Goal: Task Accomplishment & Management: Manage account settings

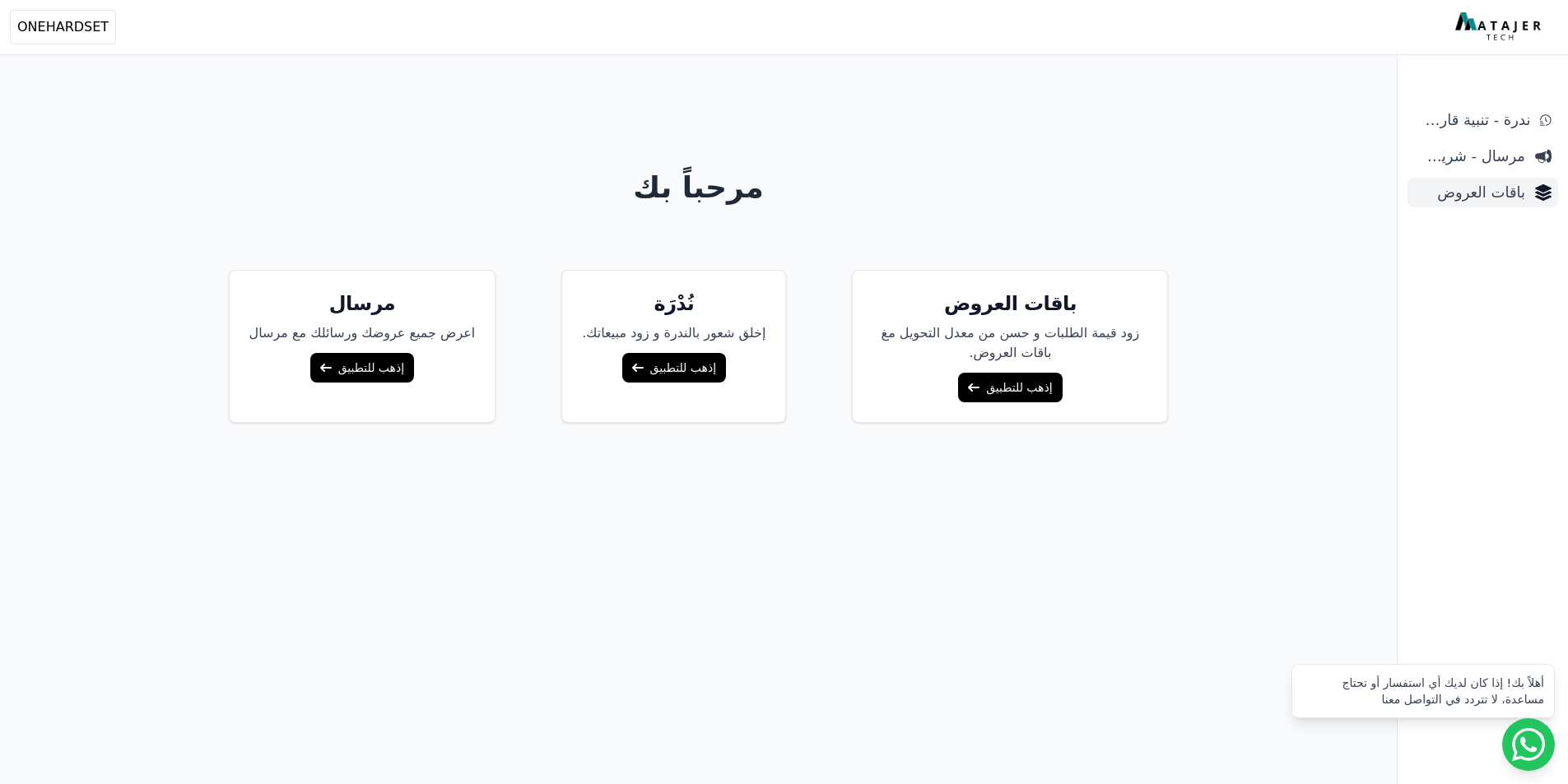
click at [1524, 185] on span "باقات العروض" at bounding box center [1470, 193] width 112 height 23
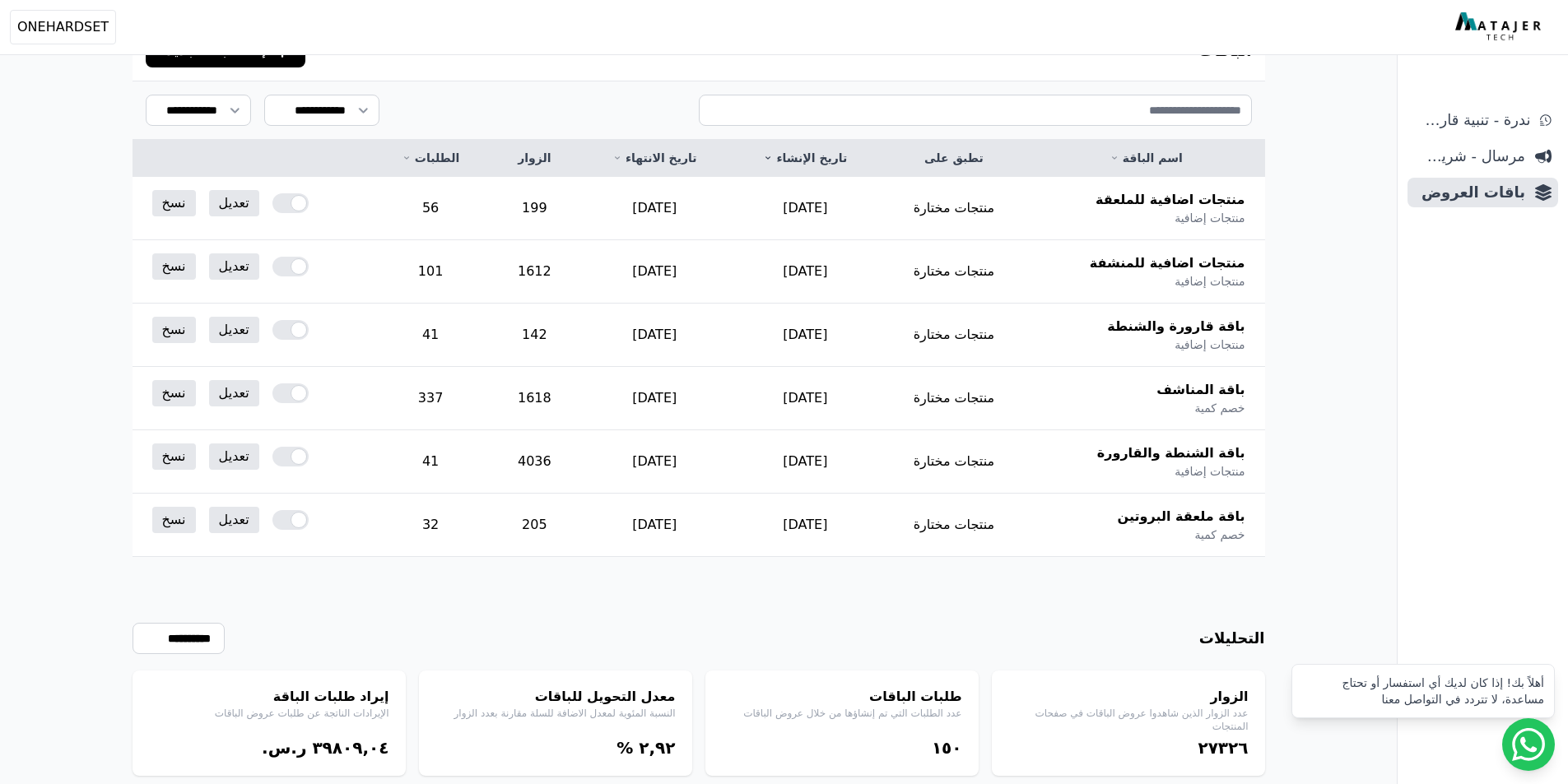
scroll to position [138, 0]
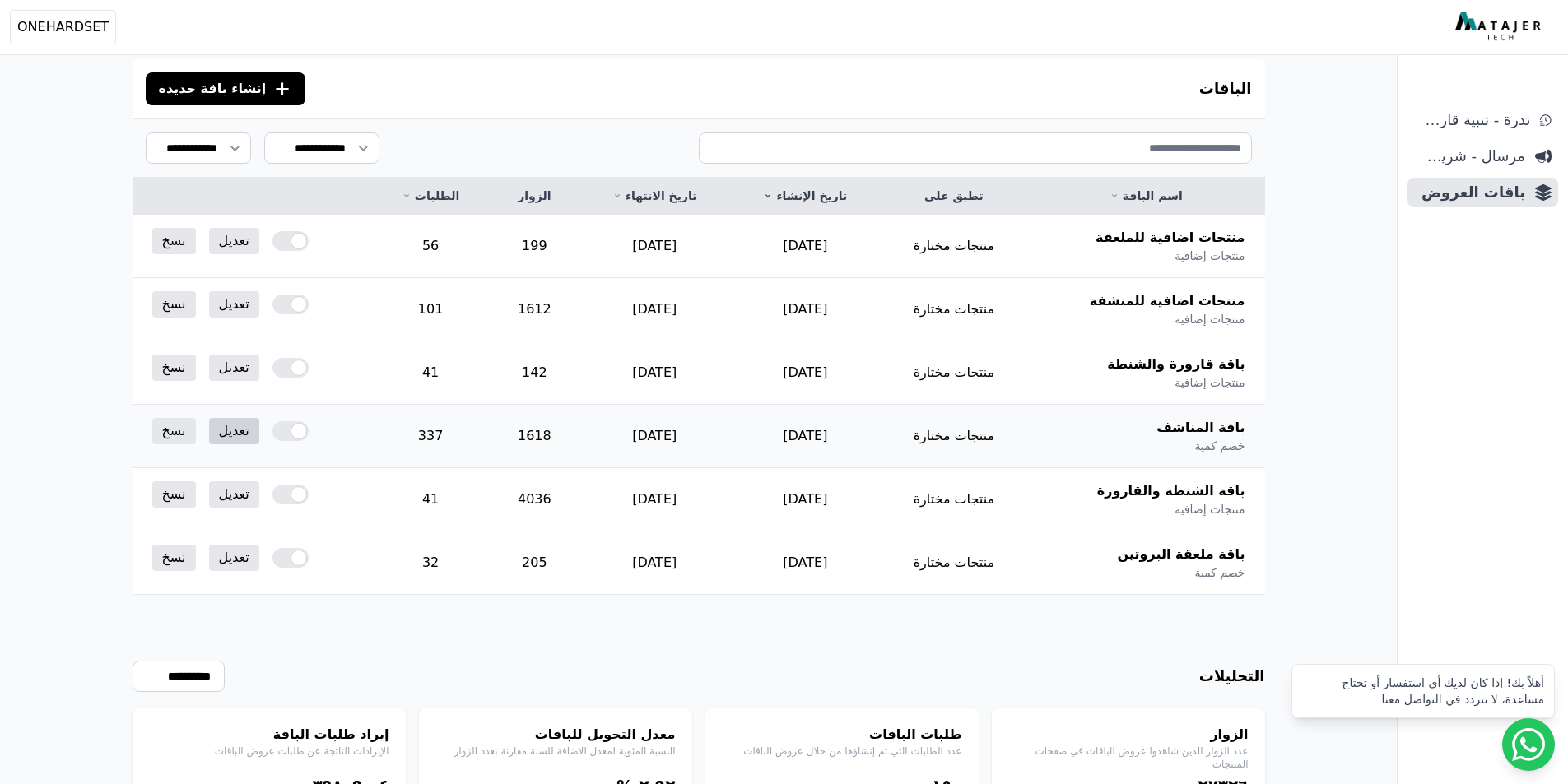
click at [227, 435] on link "تعديل" at bounding box center [233, 431] width 50 height 26
